Goal: Transaction & Acquisition: Purchase product/service

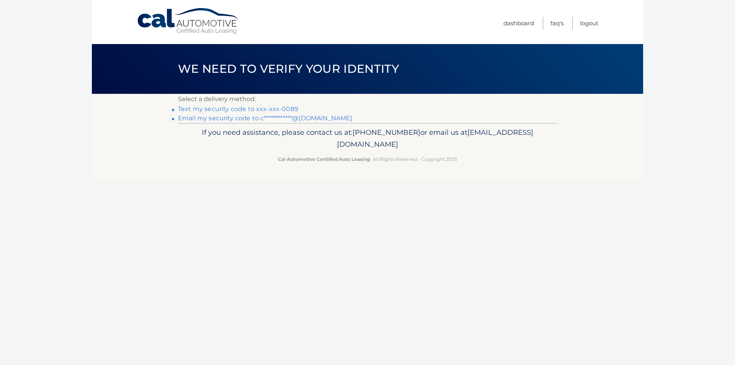
click at [253, 108] on link "Text my security code to xxx-xxx-0089" at bounding box center [238, 108] width 120 height 7
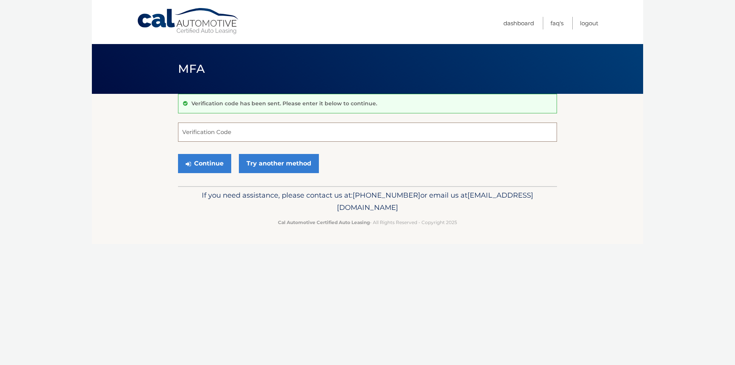
click at [206, 136] on input "Verification Code" at bounding box center [367, 132] width 379 height 19
type input "169326"
click at [178, 154] on button "Continue" at bounding box center [204, 163] width 53 height 19
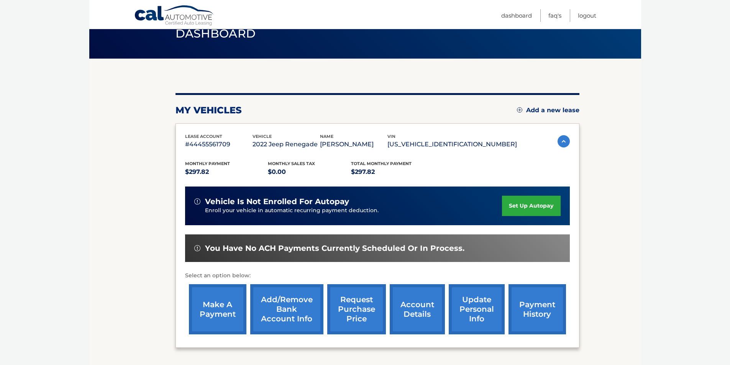
scroll to position [77, 0]
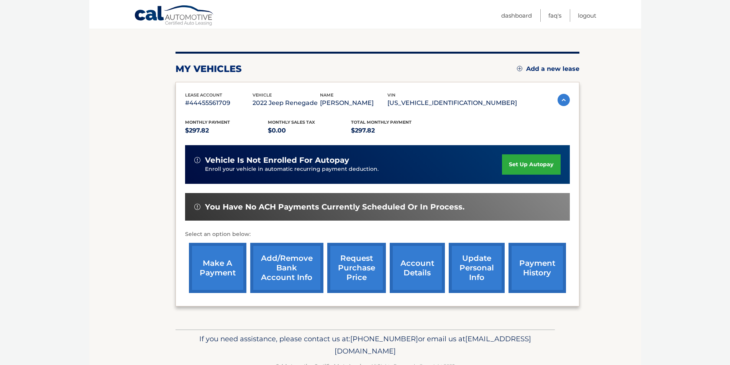
click at [217, 259] on link "make a payment" at bounding box center [217, 268] width 57 height 50
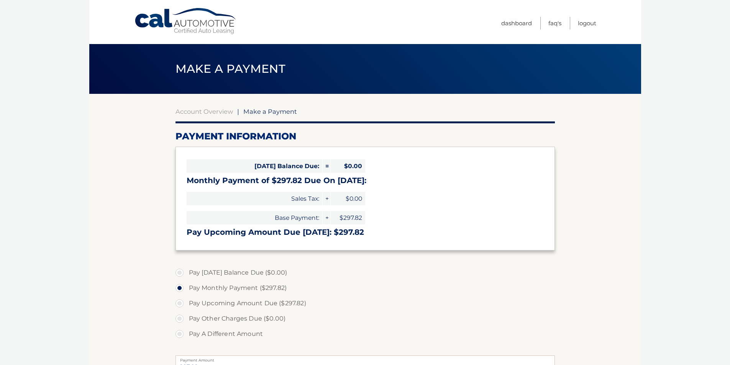
select select "NDcyYWE4NzEtYWNmMi00OTE2LThkMTQtZDEyZjk5MTQyYzk0"
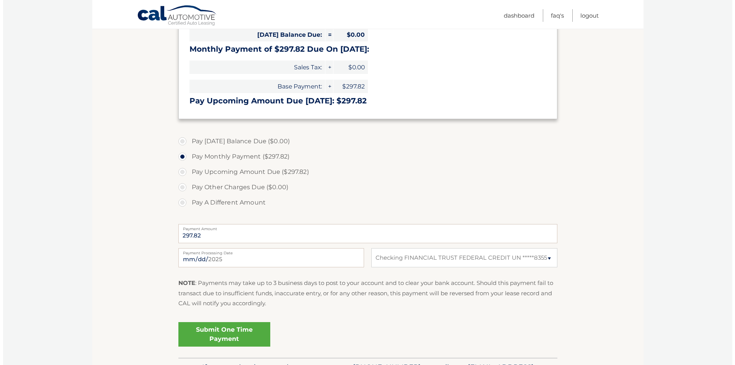
scroll to position [153, 0]
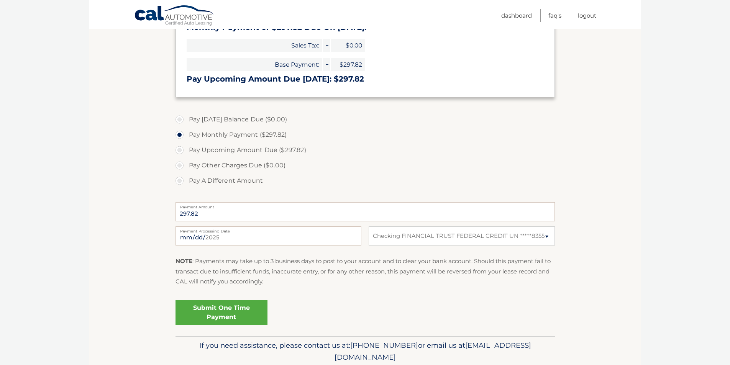
click at [224, 311] on link "Submit One Time Payment" at bounding box center [221, 312] width 92 height 25
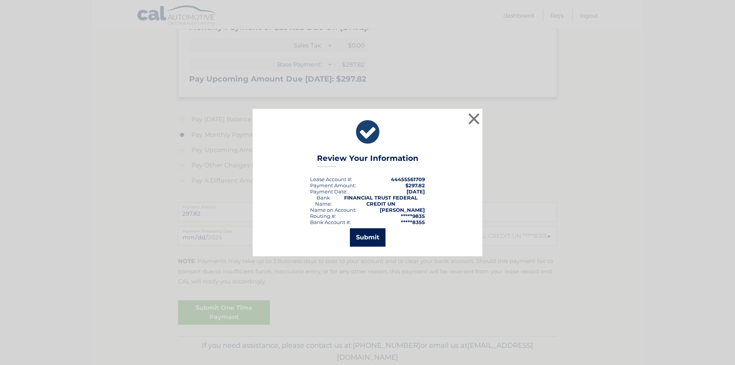
click at [369, 236] on button "Submit" at bounding box center [368, 237] width 36 height 18
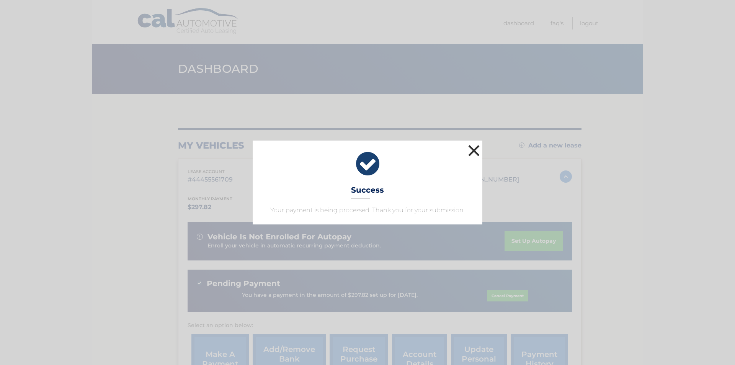
click at [476, 149] on button "×" at bounding box center [473, 150] width 15 height 15
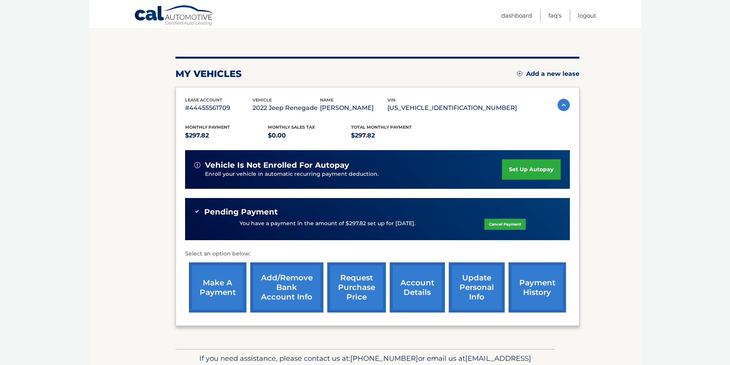
scroll to position [77, 0]
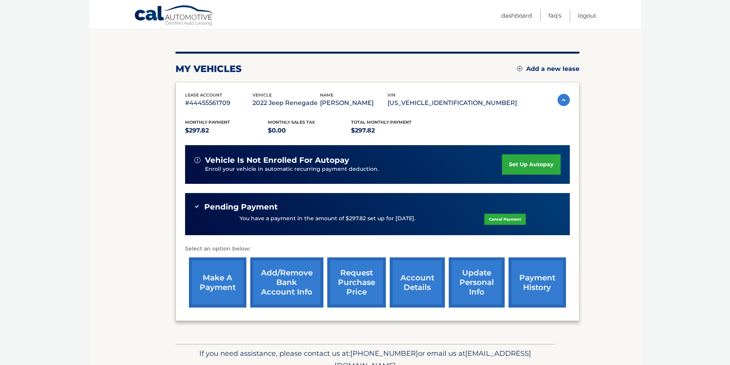
click at [421, 276] on link "account details" at bounding box center [416, 282] width 55 height 50
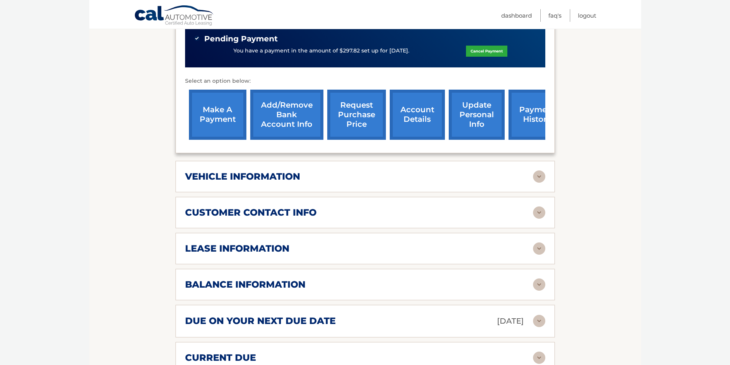
scroll to position [268, 0]
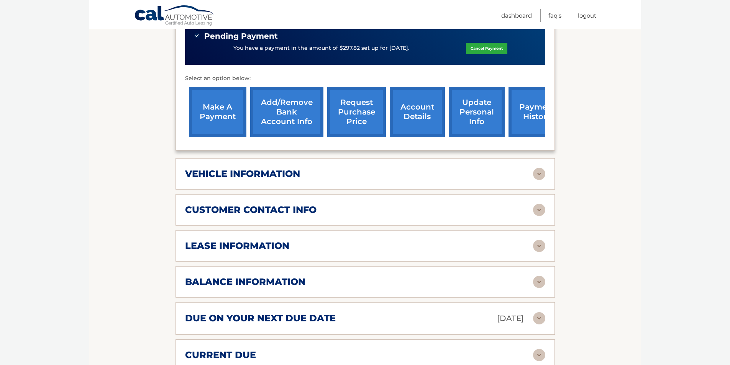
click at [272, 241] on div "lease information Contract Start Date [DATE] Term 39 Maturity Date [DATE] Start…" at bounding box center [364, 245] width 379 height 31
click at [544, 240] on img at bounding box center [539, 246] width 12 height 12
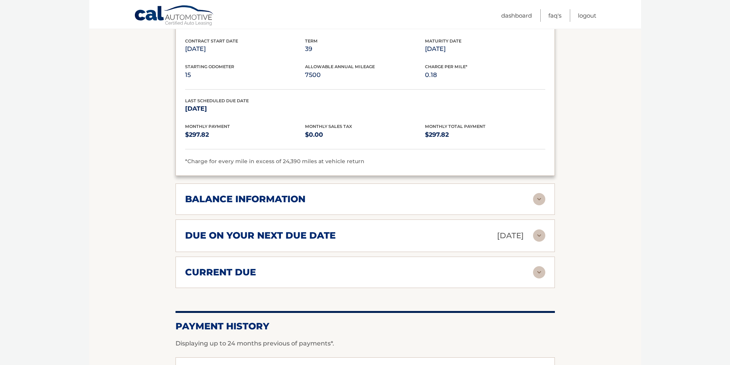
scroll to position [498, 0]
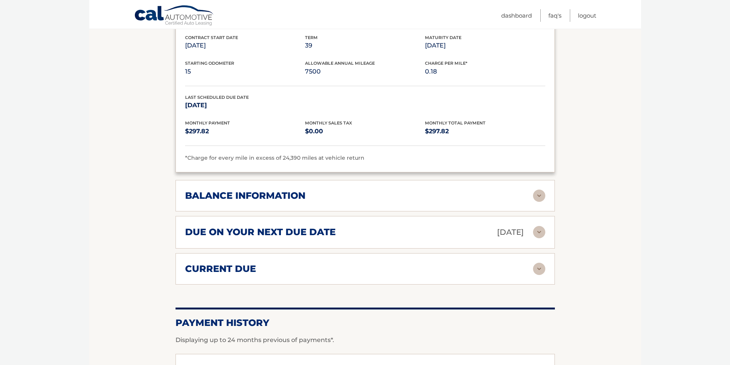
click at [540, 226] on img at bounding box center [539, 232] width 12 height 12
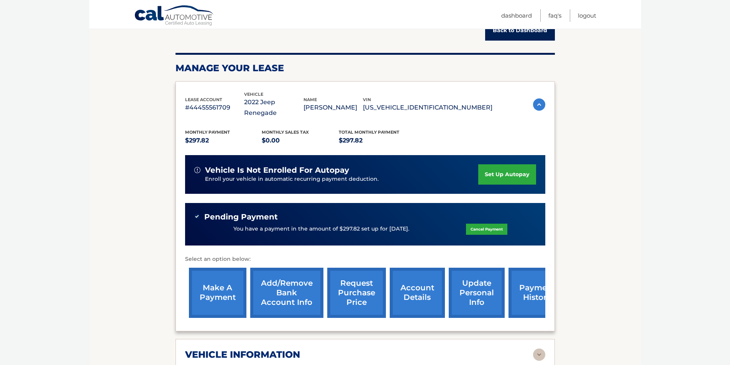
scroll to position [0, 0]
